Goal: Find specific page/section

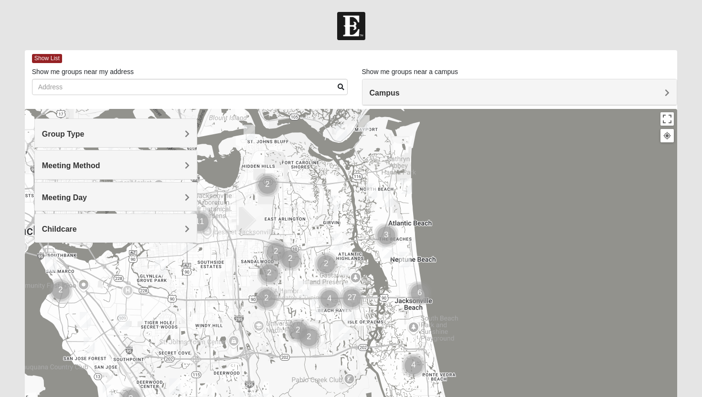
click at [107, 136] on h4 "Group Type" at bounding box center [116, 133] width 148 height 9
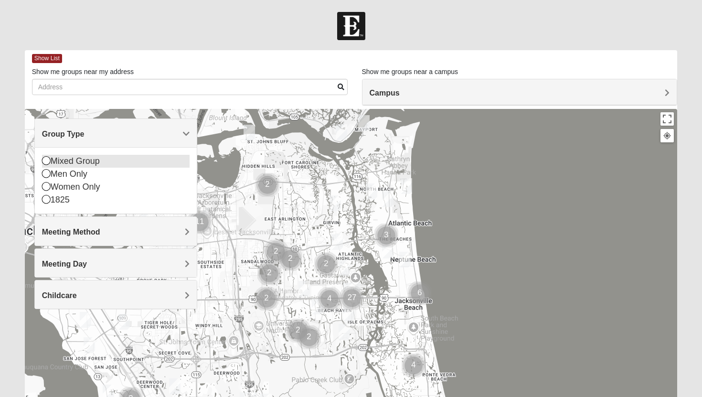
click at [99, 158] on div "Mixed Group" at bounding box center [116, 161] width 148 height 13
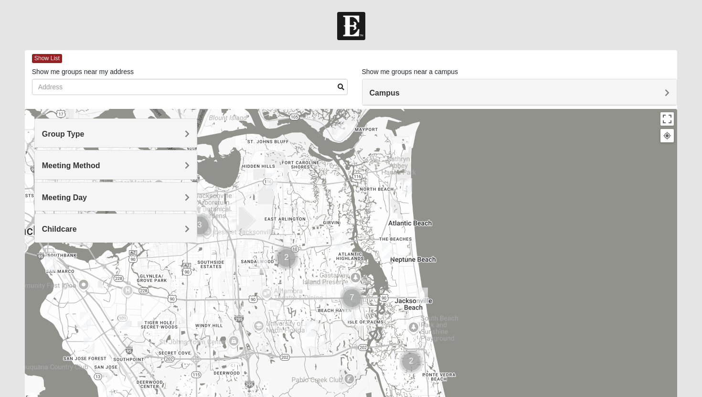
click at [87, 168] on span "Meeting Method" at bounding box center [71, 165] width 58 height 8
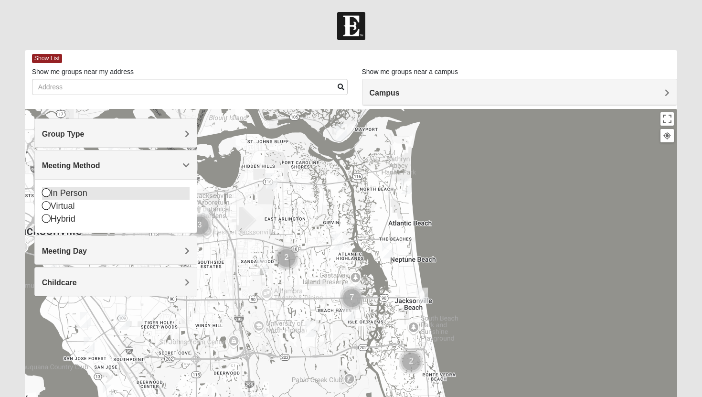
click at [75, 191] on div "In Person" at bounding box center [116, 193] width 148 height 13
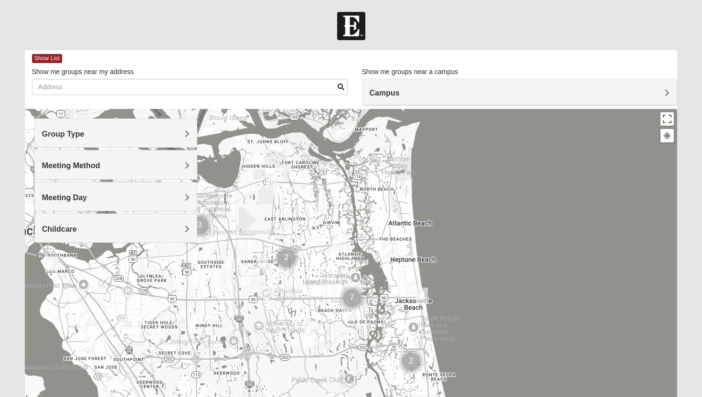
click at [93, 199] on h4 "Meeting Day" at bounding box center [116, 197] width 148 height 9
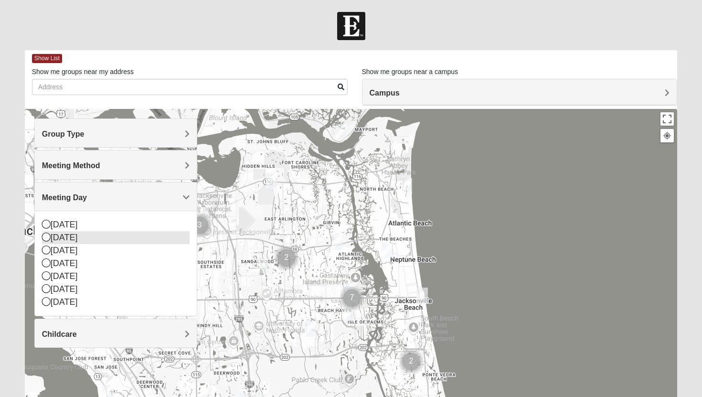
click at [75, 233] on div "[DATE]" at bounding box center [116, 237] width 148 height 13
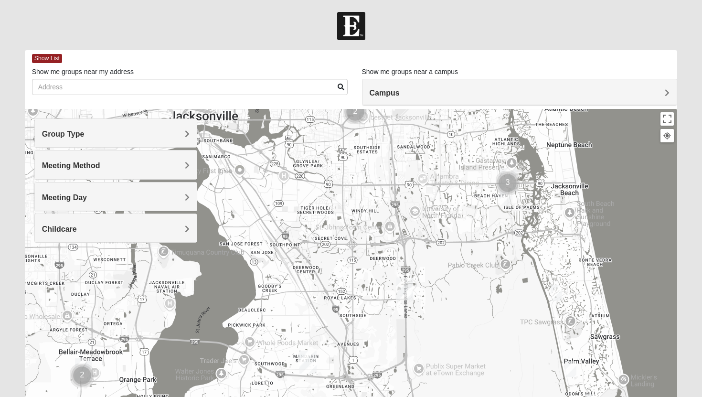
drag, startPoint x: 493, startPoint y: 245, endPoint x: 646, endPoint y: 152, distance: 179.2
click at [646, 152] on div at bounding box center [351, 300] width 653 height 382
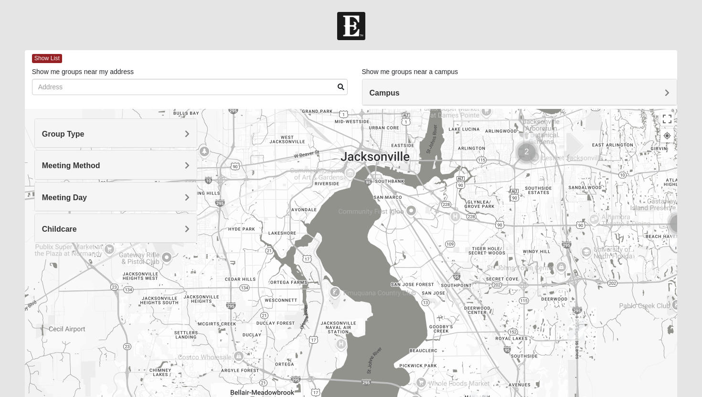
drag, startPoint x: 373, startPoint y: 264, endPoint x: 550, endPoint y: 263, distance: 177.2
click at [550, 263] on div at bounding box center [351, 300] width 653 height 382
click at [57, 62] on span "Show List" at bounding box center [47, 58] width 30 height 9
